Goal: Task Accomplishment & Management: Complete application form

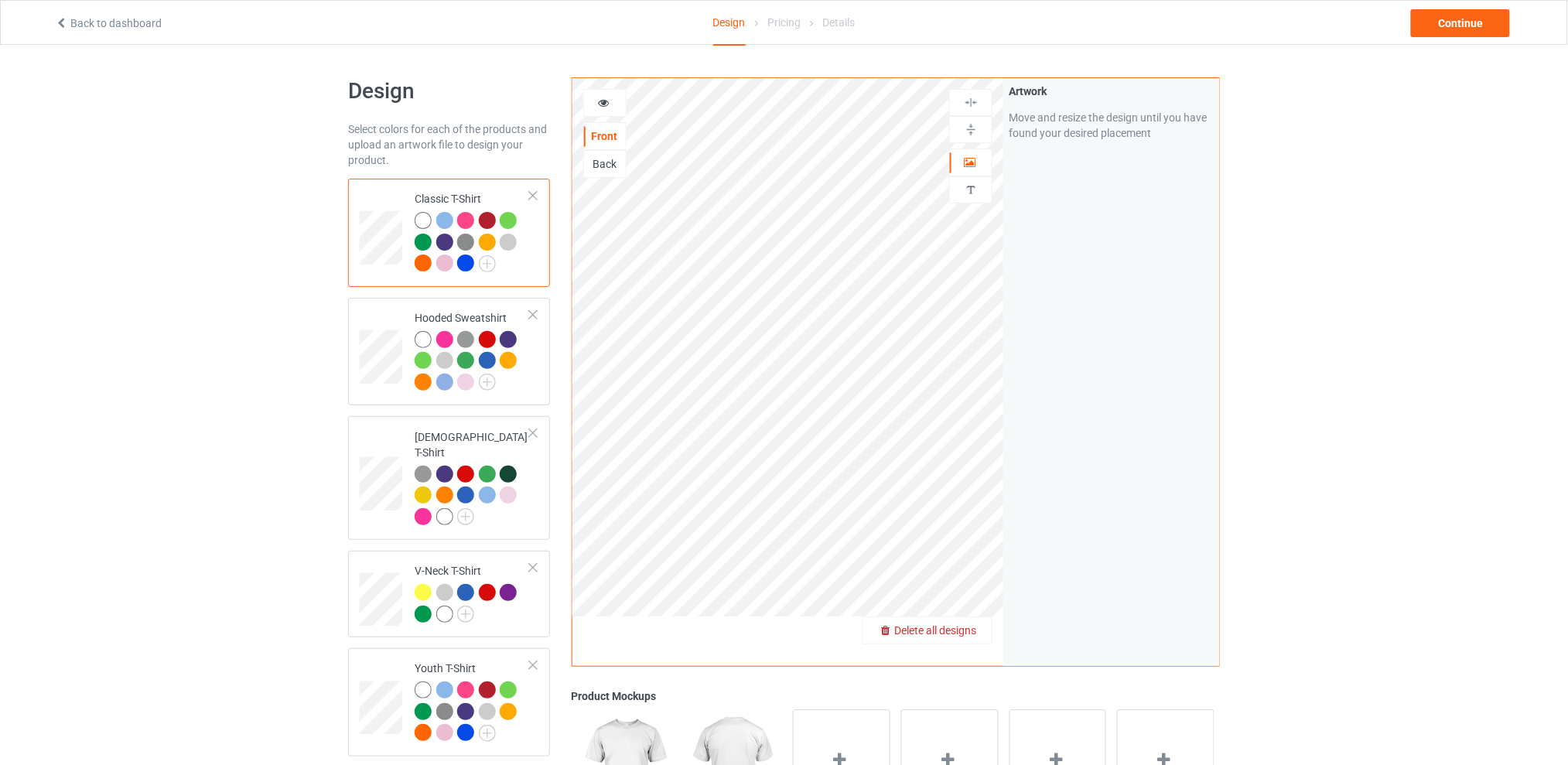
click at [968, 632] on span "Delete all designs" at bounding box center [935, 631] width 82 height 13
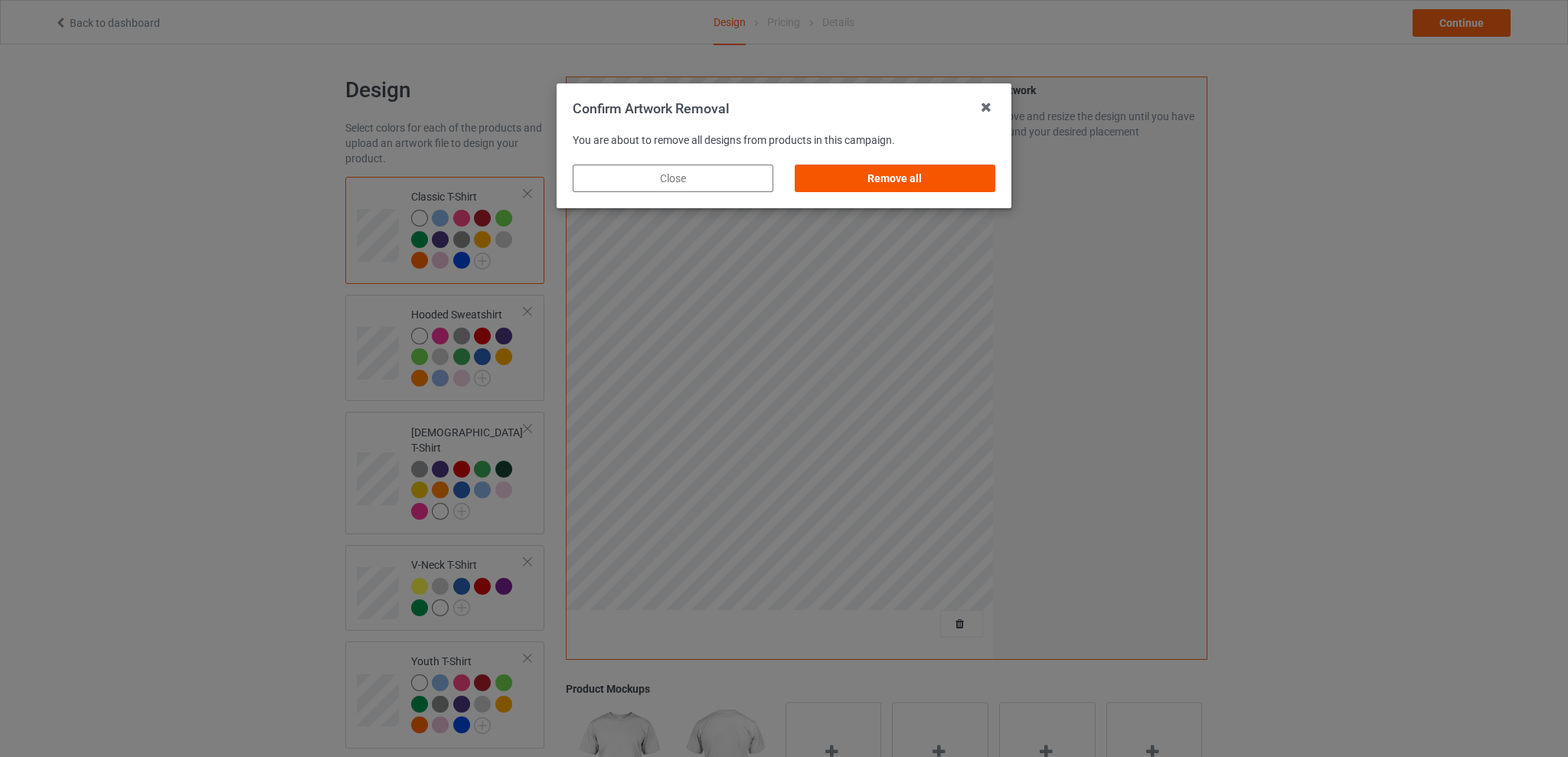
click at [936, 170] on div "Remove all" at bounding box center [895, 178] width 201 height 28
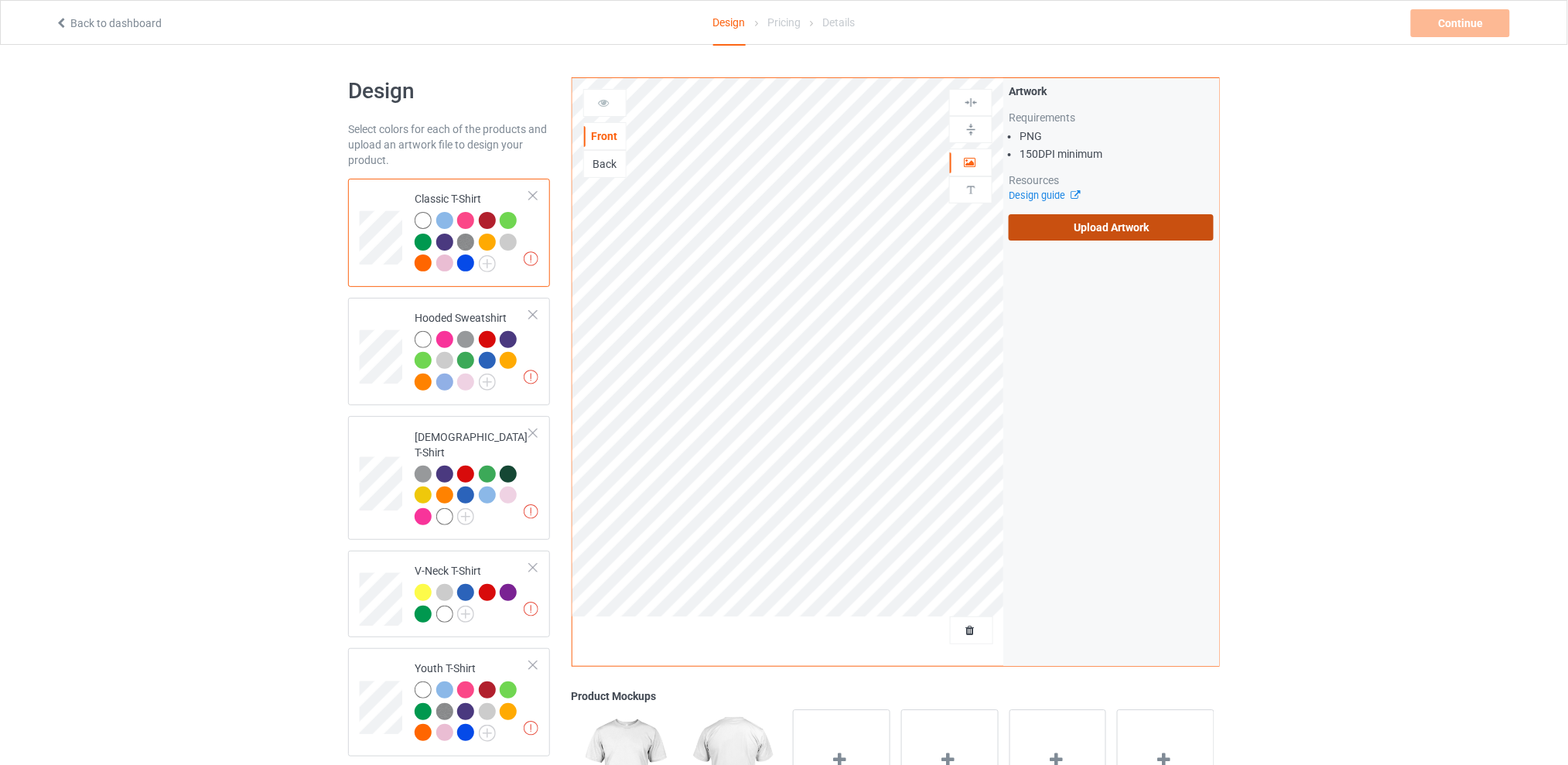
click at [1073, 234] on label "Upload Artwork" at bounding box center [1111, 227] width 205 height 26
click at [0, 0] on input "Upload Artwork" at bounding box center [0, 0] width 0 height 0
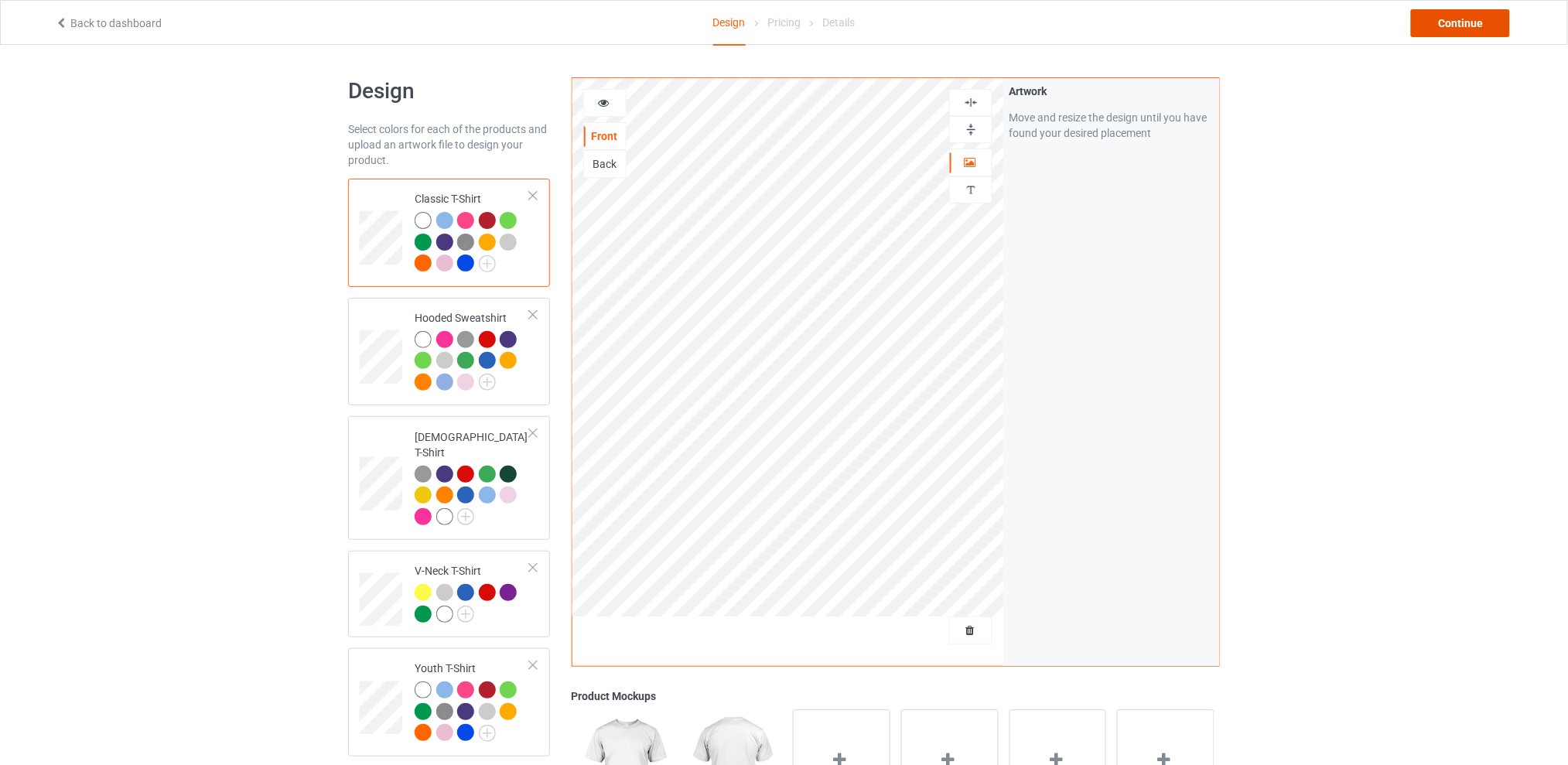
click at [1433, 29] on div "Continue" at bounding box center [1460, 23] width 99 height 28
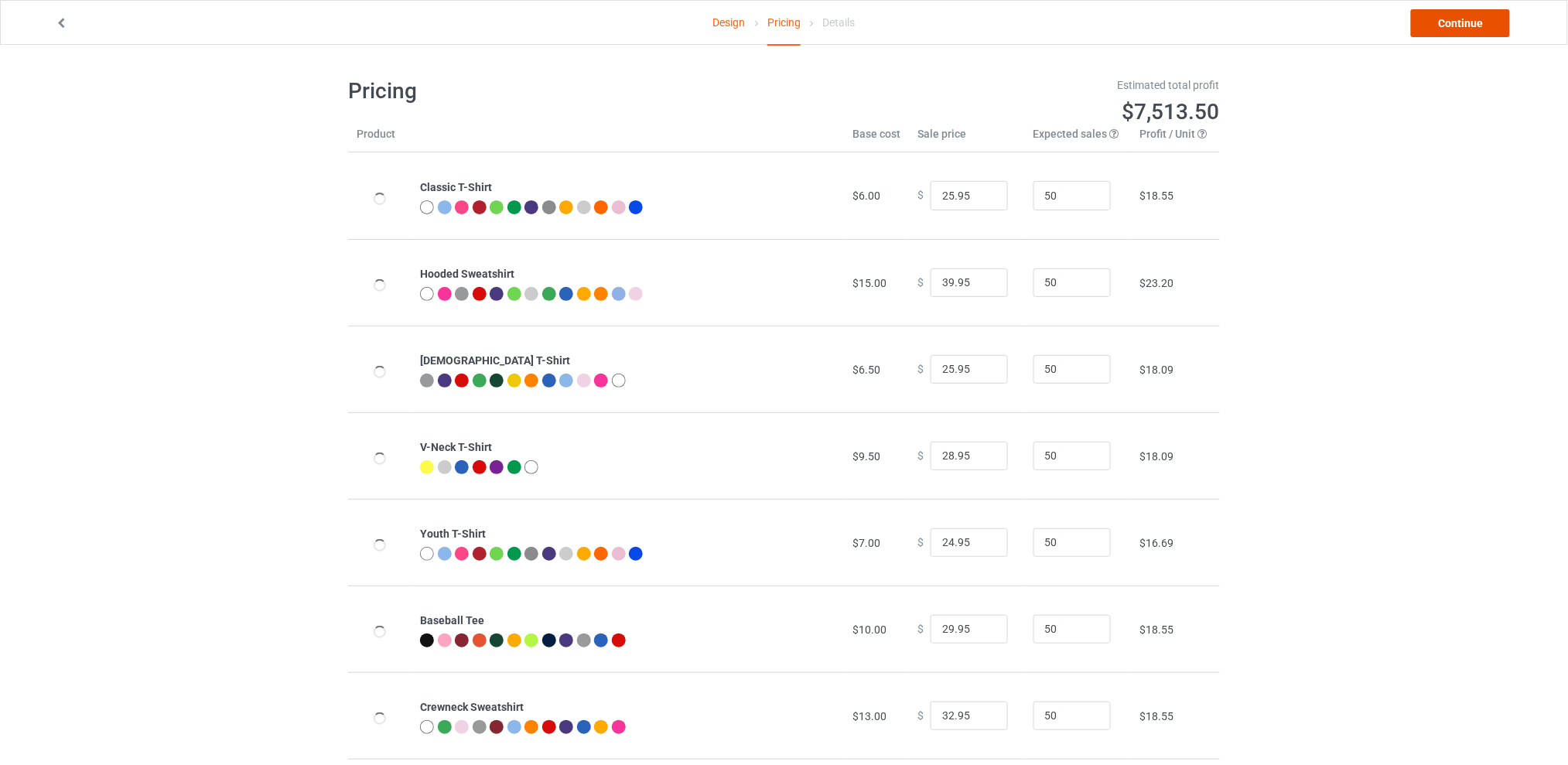
click at [1440, 29] on link "Continue" at bounding box center [1460, 23] width 99 height 28
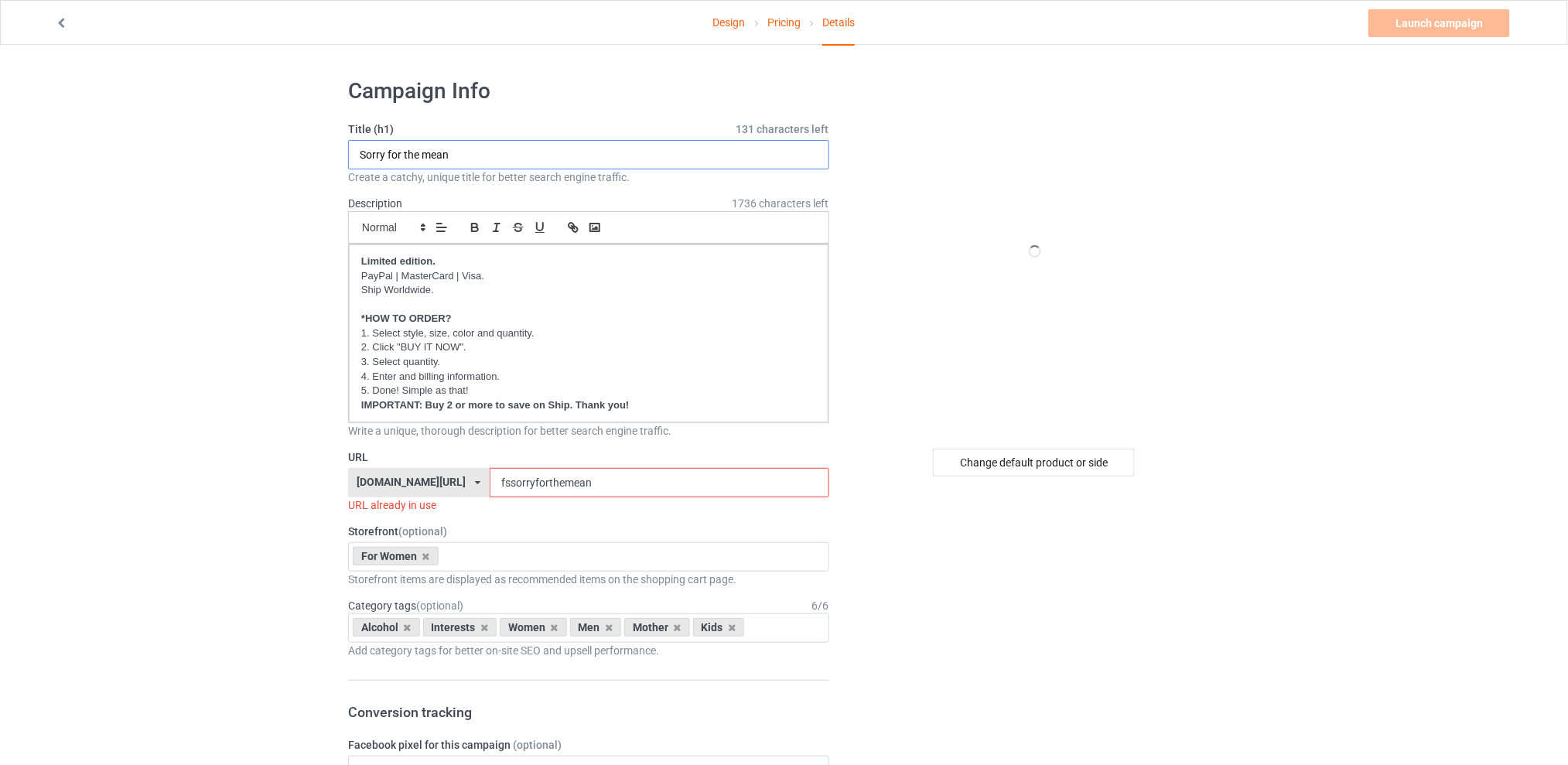
drag, startPoint x: 497, startPoint y: 155, endPoint x: 294, endPoint y: 154, distance: 203.0
type input "Please don't be rude to my sister"
drag, startPoint x: 491, startPoint y: 483, endPoint x: 434, endPoint y: 483, distance: 57.0
click at [434, 483] on div "[DOMAIN_NAME][URL] [DOMAIN_NAME][URL] [DOMAIN_NAME][URL] [DOMAIN_NAME][URL] 5d7…" at bounding box center [588, 483] width 481 height 30
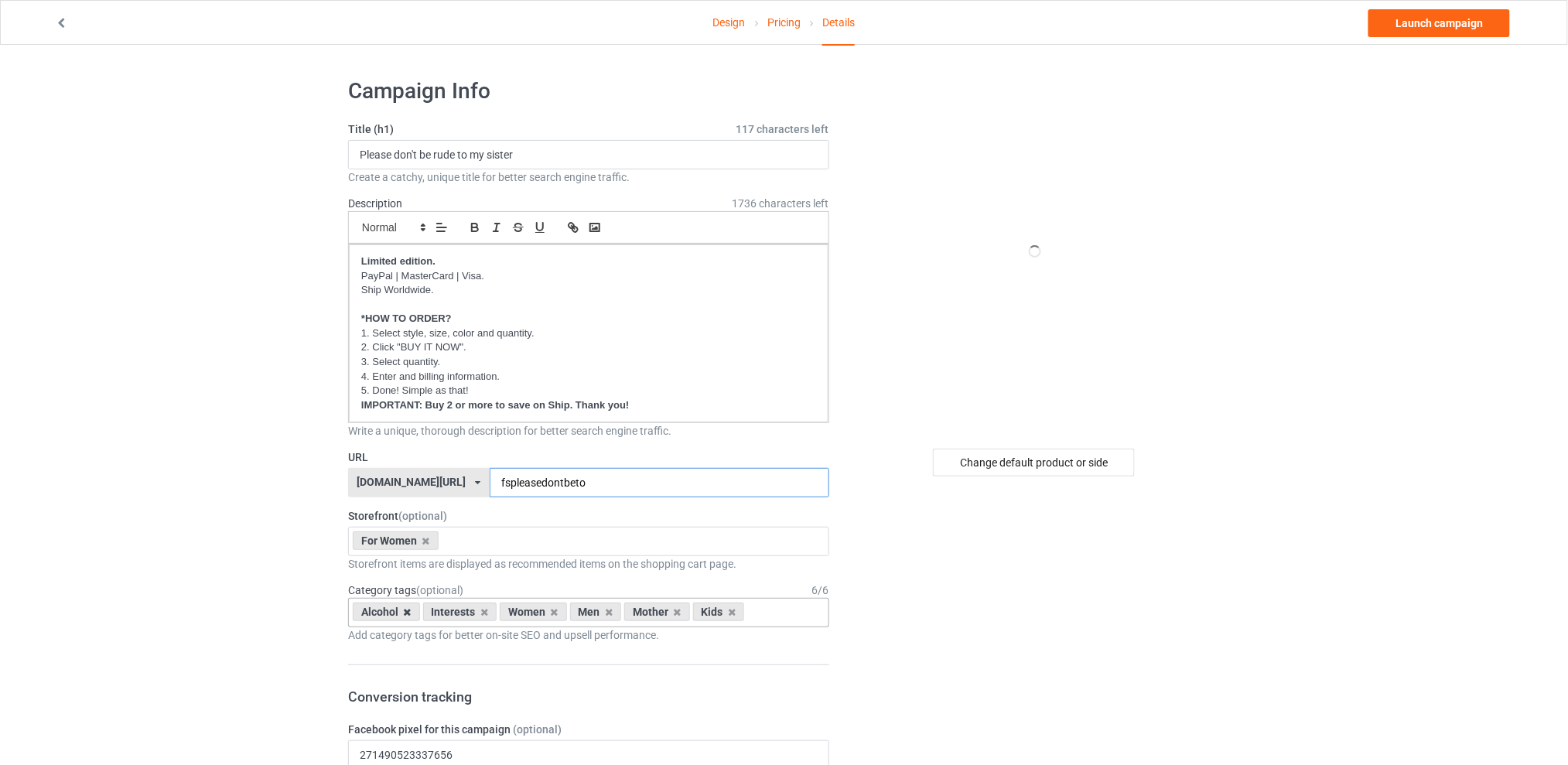
type input "fspleasedontbeto"
click at [404, 613] on icon at bounding box center [408, 612] width 8 height 10
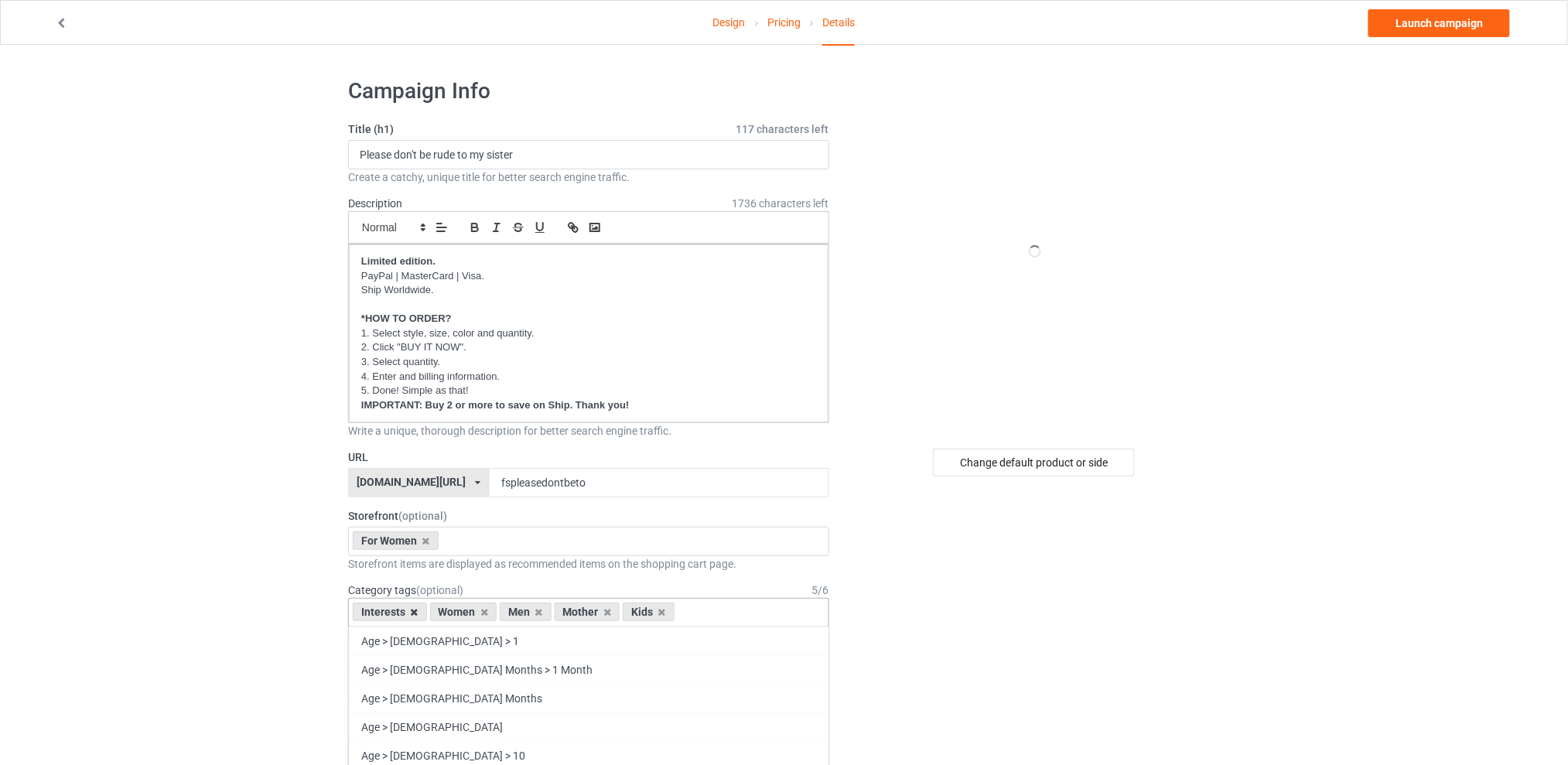
click at [413, 613] on icon at bounding box center [415, 612] width 8 height 10
click at [463, 613] on icon at bounding box center [462, 612] width 8 height 10
click at [472, 614] on icon at bounding box center [476, 612] width 8 height 10
click at [463, 614] on icon at bounding box center [462, 612] width 8 height 10
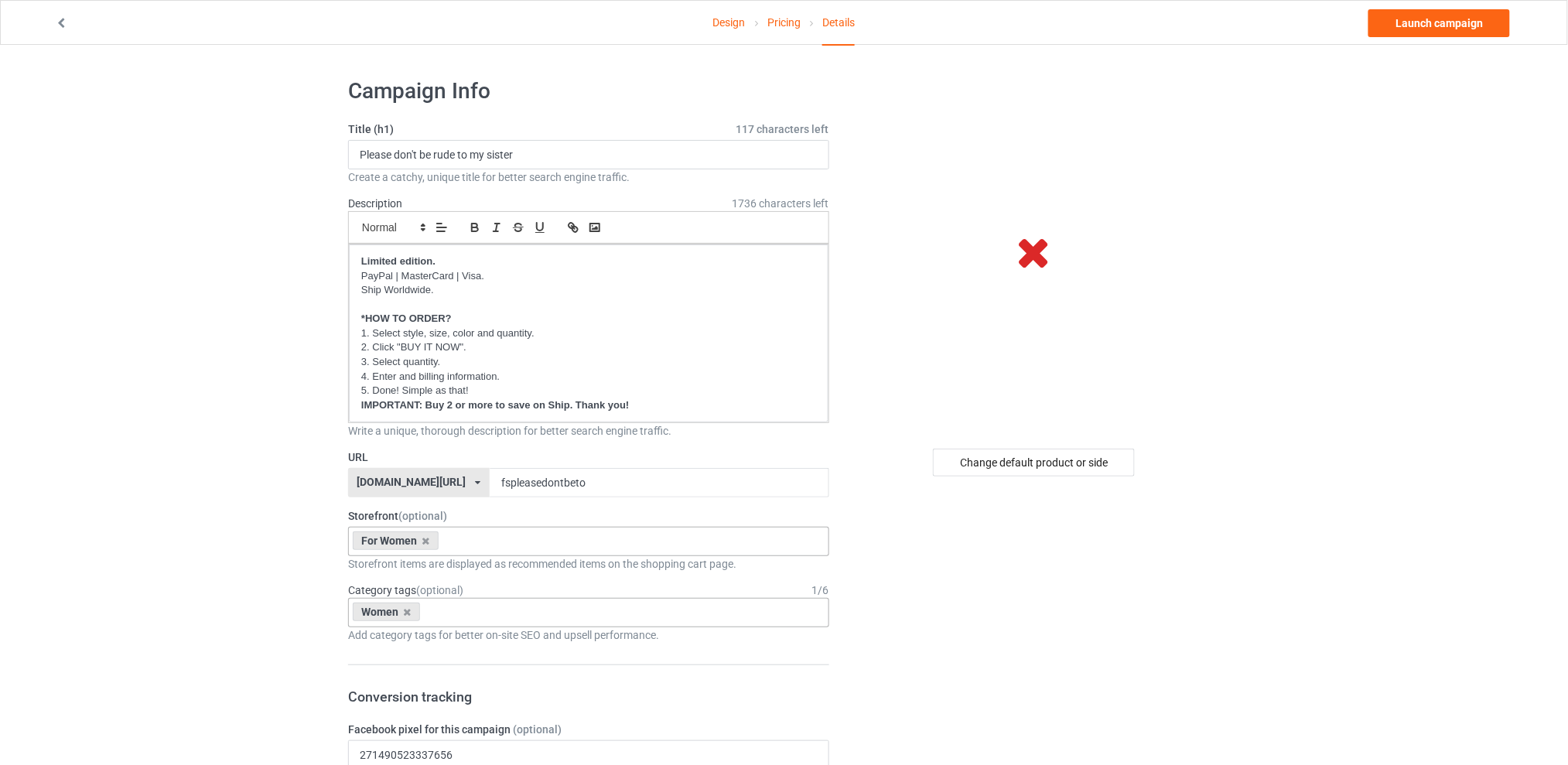
click at [471, 538] on div "For Women Best Sellers Best Friend Sister - Aunt [DATE] For Christmas Sistaaaaa…" at bounding box center [588, 542] width 481 height 30
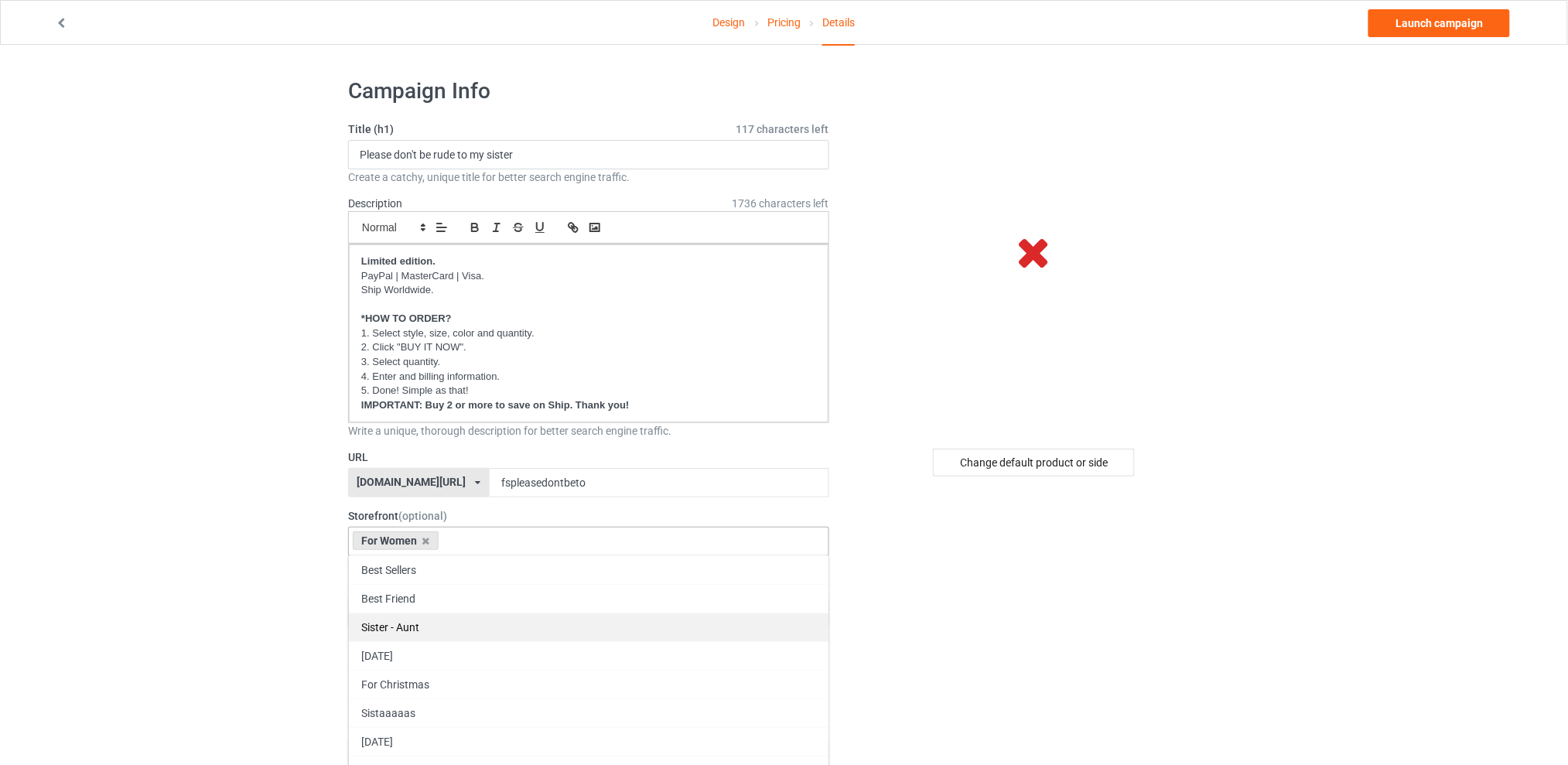
click at [411, 624] on div "Sister - Aunt" at bounding box center [588, 627] width 479 height 29
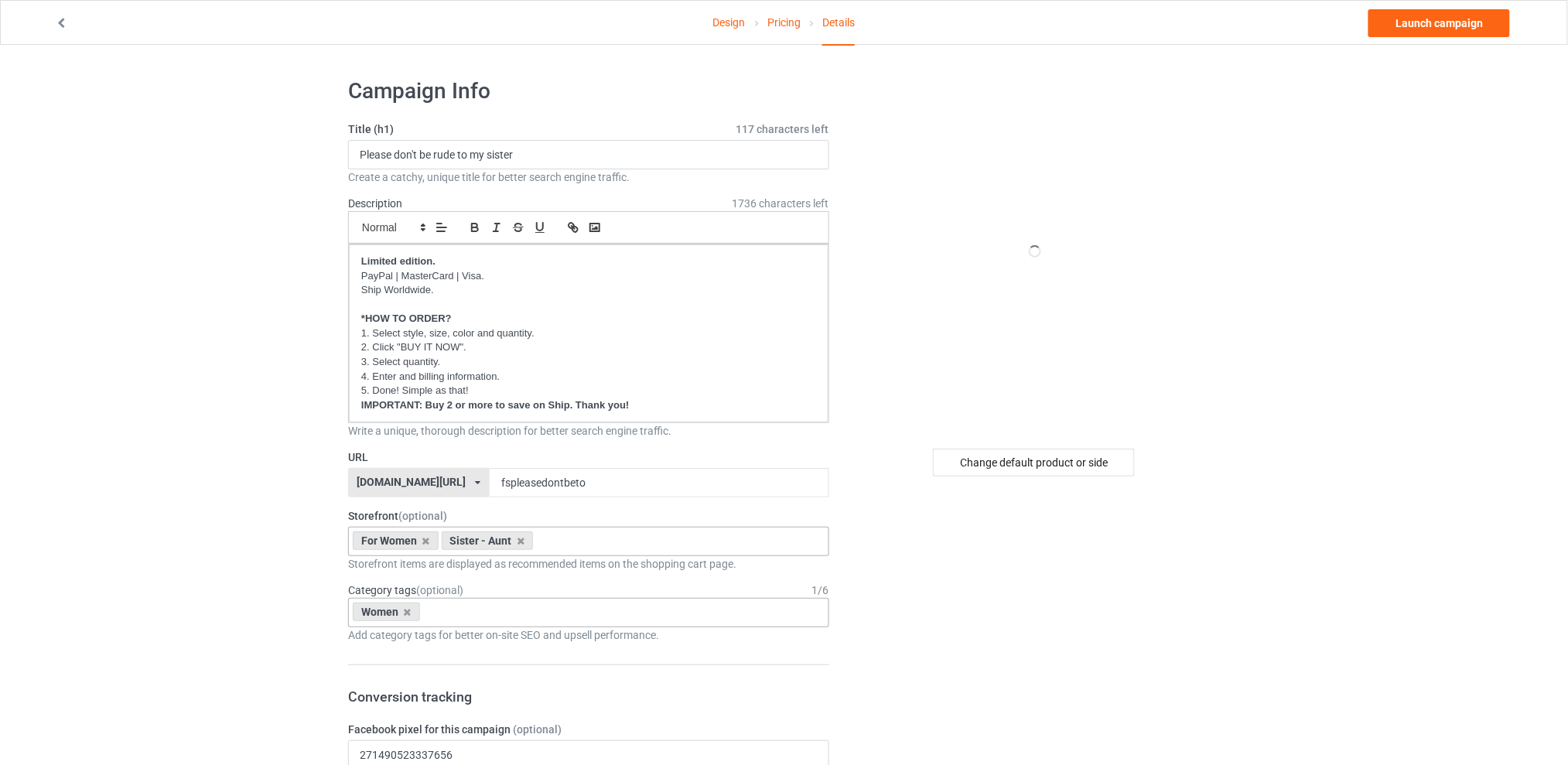
click at [459, 613] on div "Women Age > [DEMOGRAPHIC_DATA] > 1 Age > [DEMOGRAPHIC_DATA] Months > 1 Month Ag…" at bounding box center [588, 613] width 481 height 30
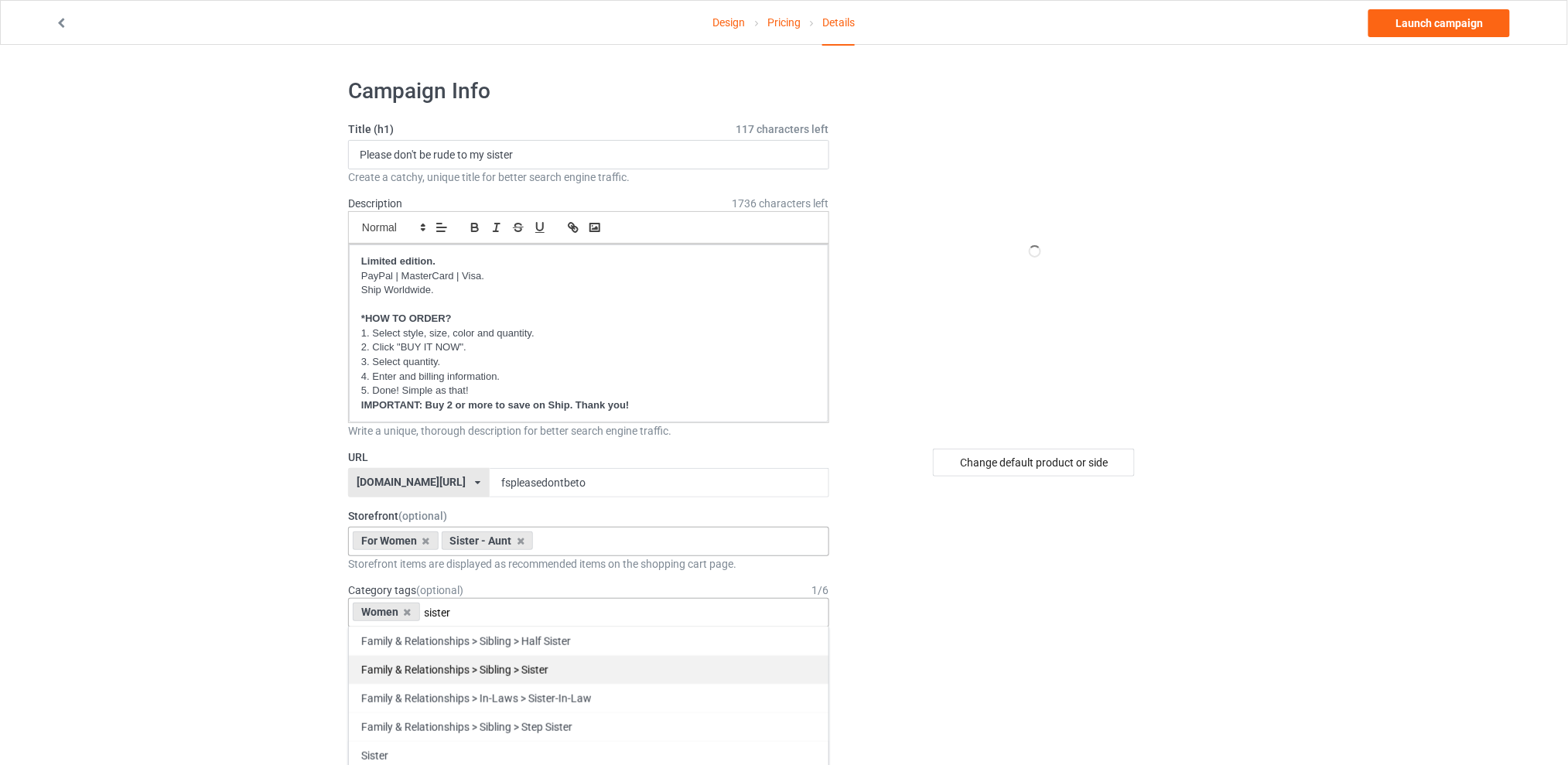
type input "sister"
click at [477, 668] on div "Family & Relationships > Sibling > Sister" at bounding box center [588, 670] width 479 height 29
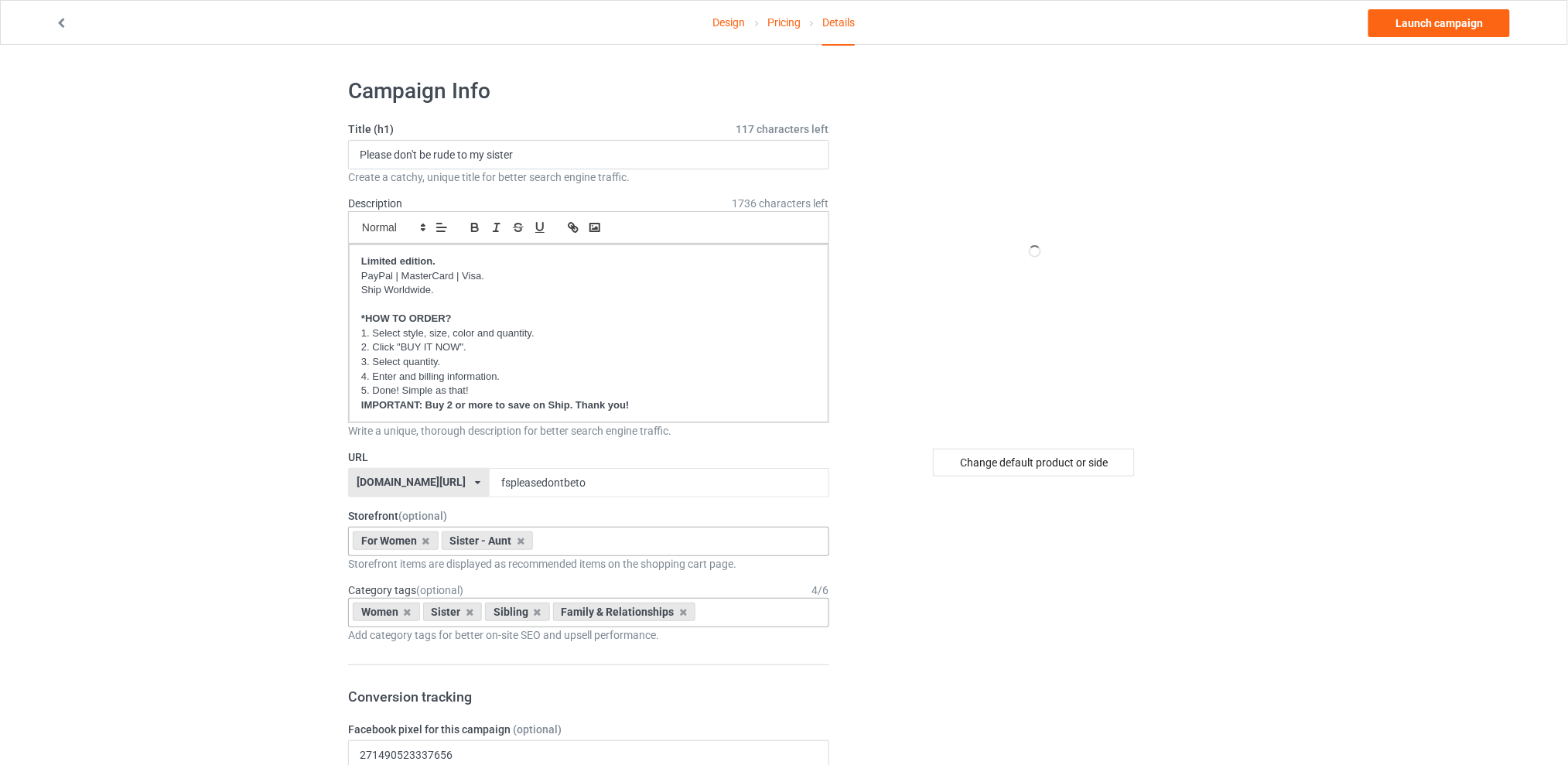
drag, startPoint x: 1156, startPoint y: 627, endPoint x: 1068, endPoint y: 495, distance: 158.6
click at [1014, 453] on div "Change default product or side" at bounding box center [1034, 463] width 202 height 28
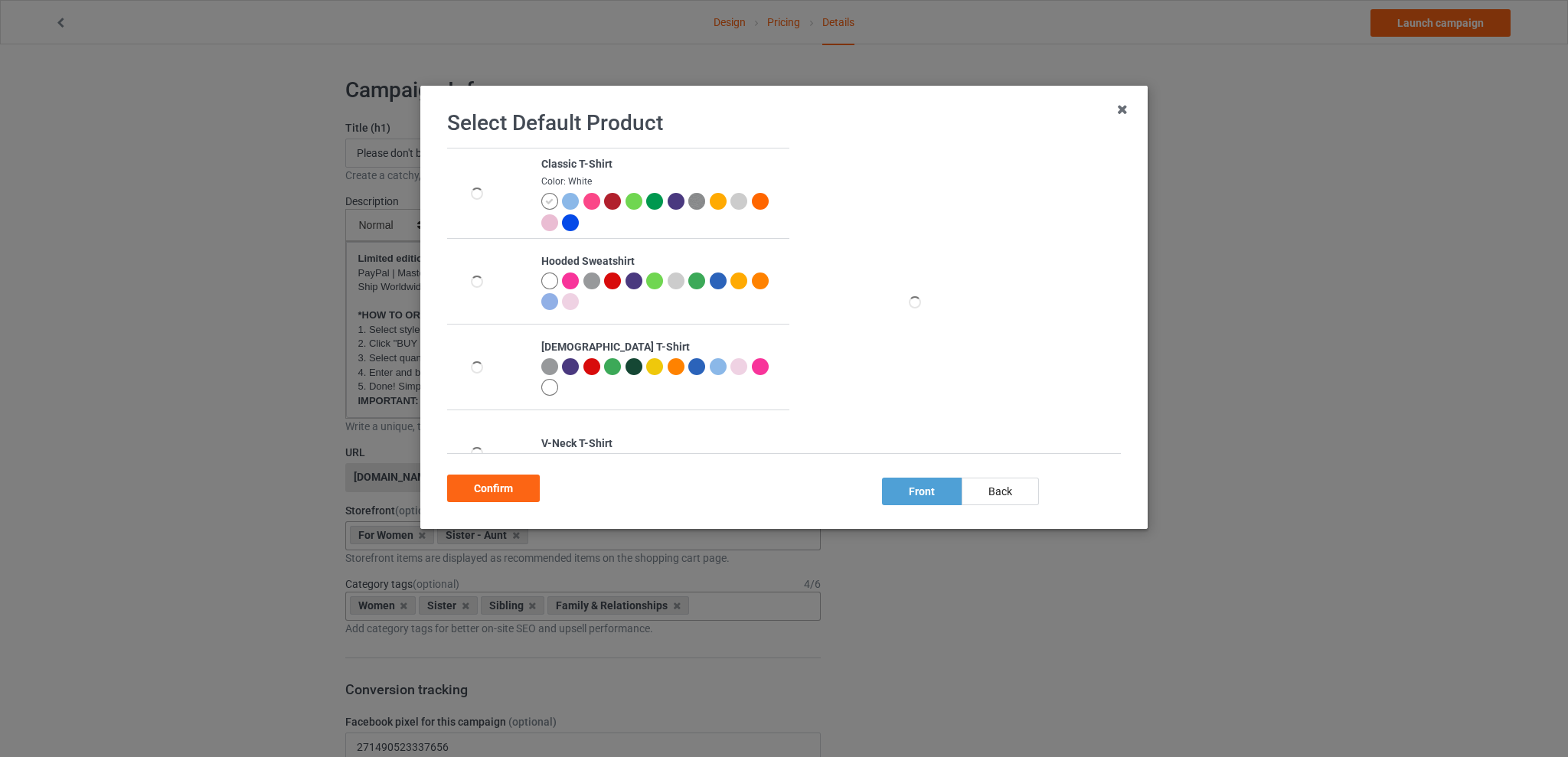
click at [715, 368] on div at bounding box center [718, 366] width 17 height 17
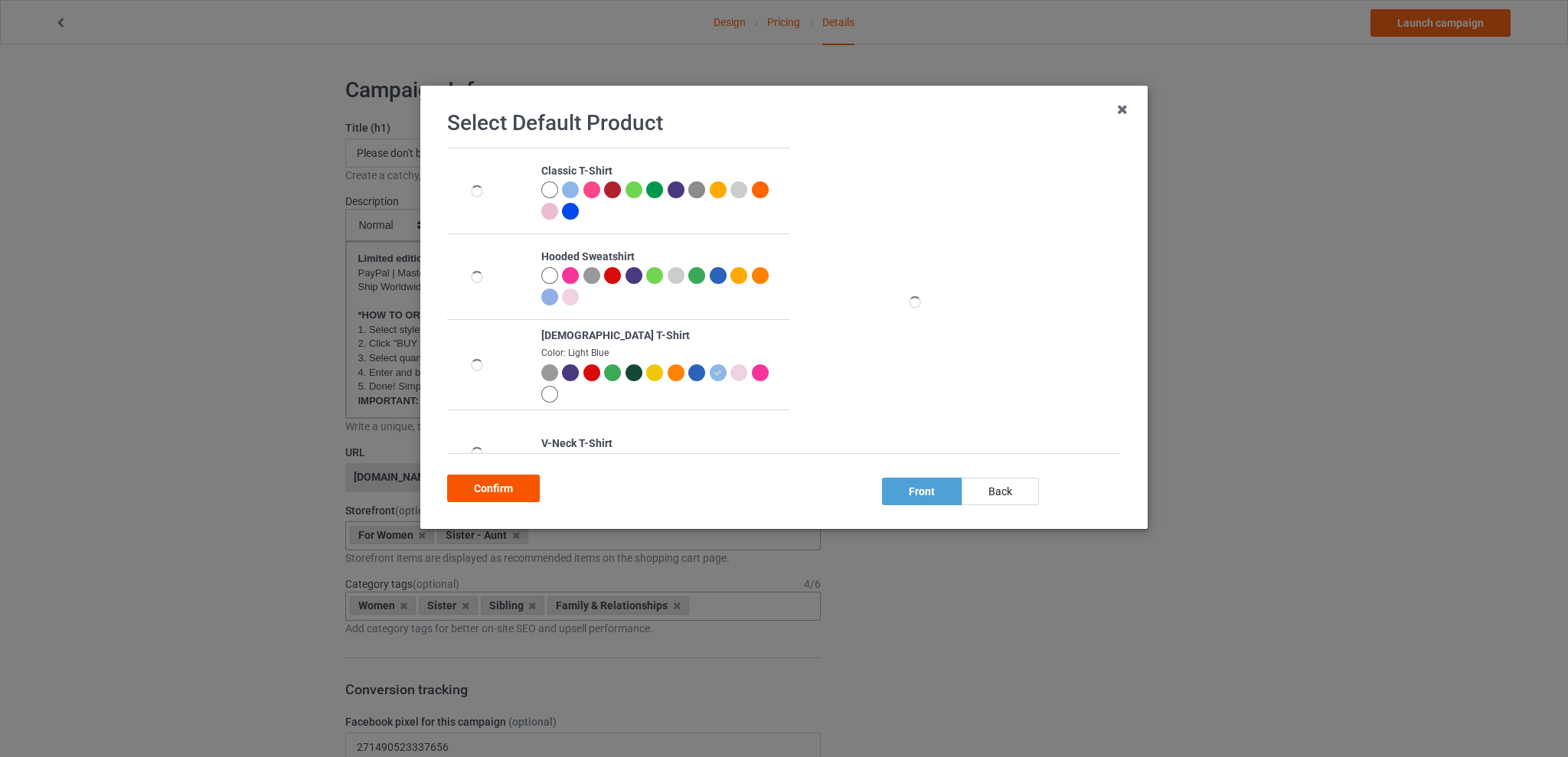
click at [495, 488] on div "Confirm" at bounding box center [493, 488] width 92 height 28
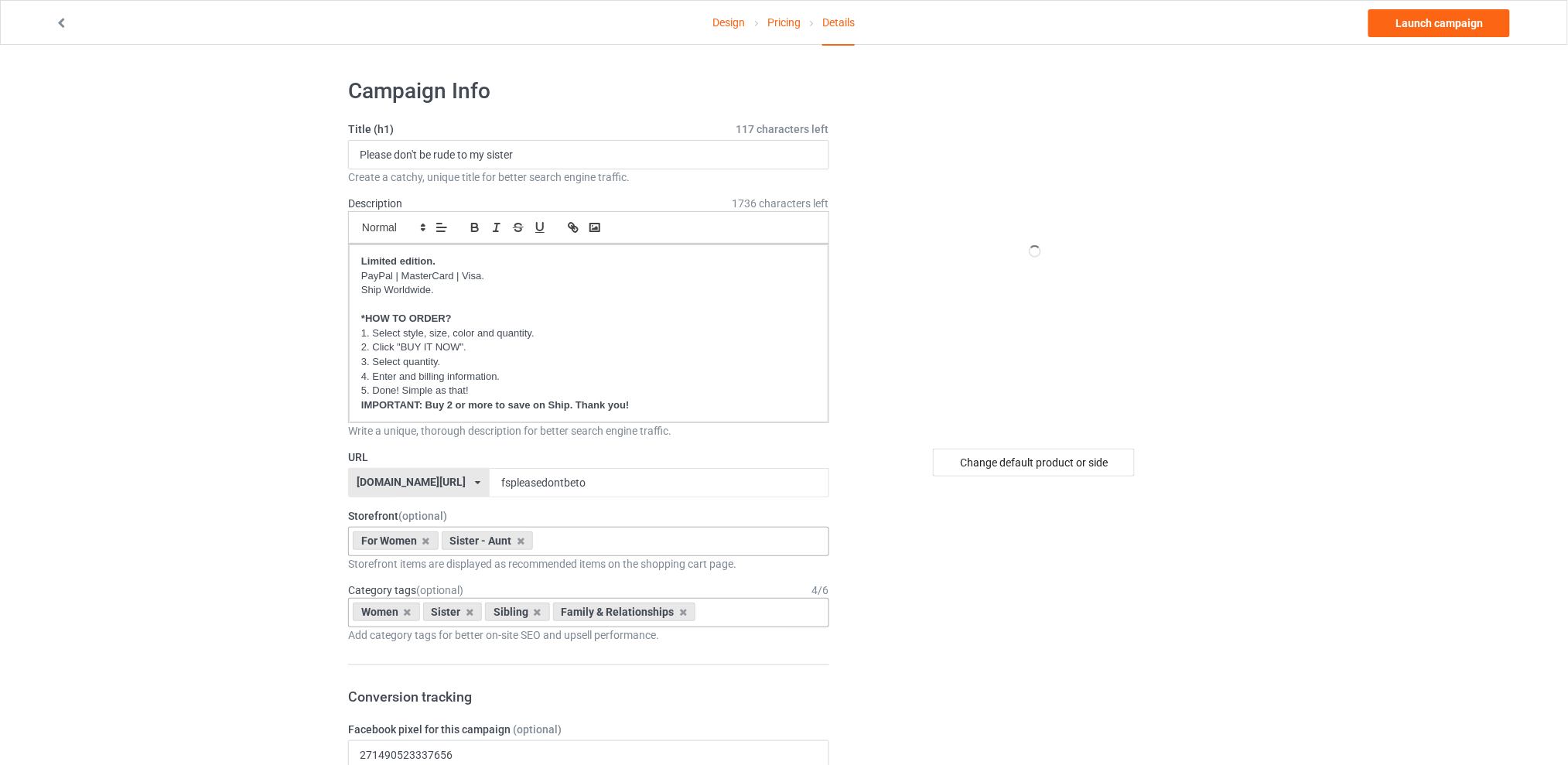
click at [1428, 26] on link "Launch campaign" at bounding box center [1439, 23] width 141 height 28
